Goal: Transaction & Acquisition: Download file/media

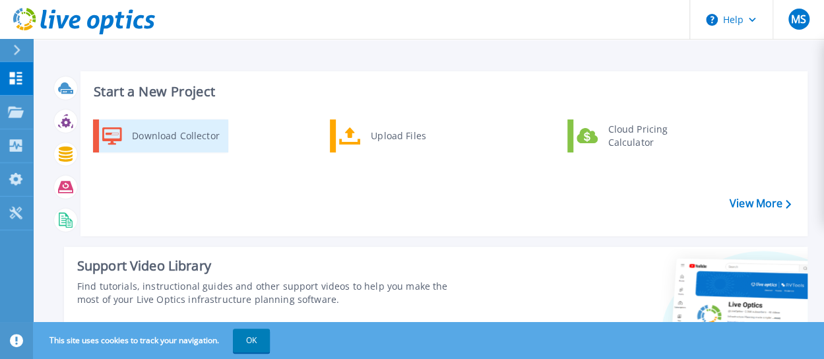
click at [179, 137] on div "Download Collector" at bounding box center [175, 136] width 100 height 26
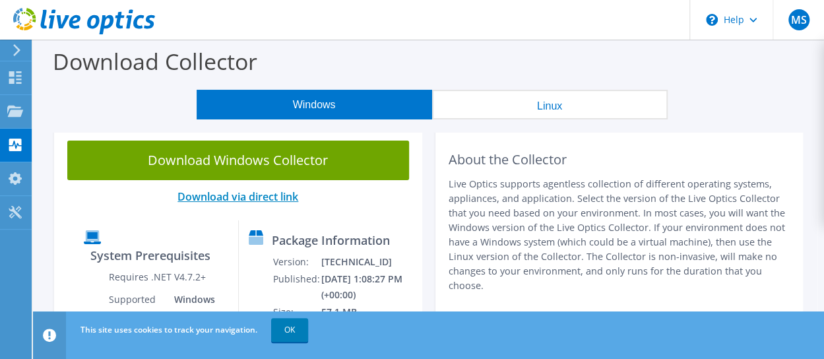
click at [232, 195] on link "Download via direct link" at bounding box center [237, 196] width 121 height 15
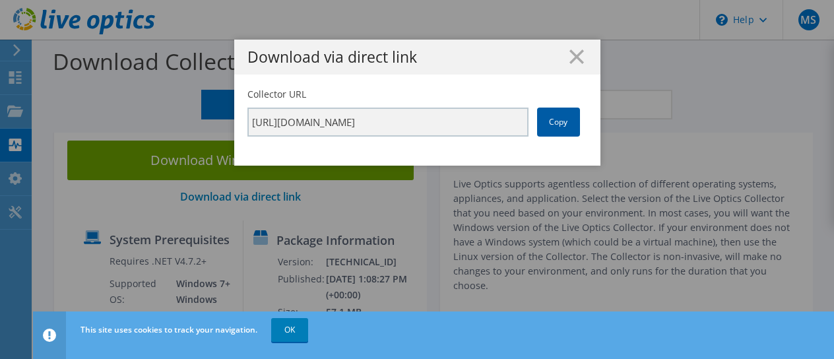
click at [553, 119] on link "Copy" at bounding box center [558, 122] width 43 height 29
